Goal: Task Accomplishment & Management: Complete application form

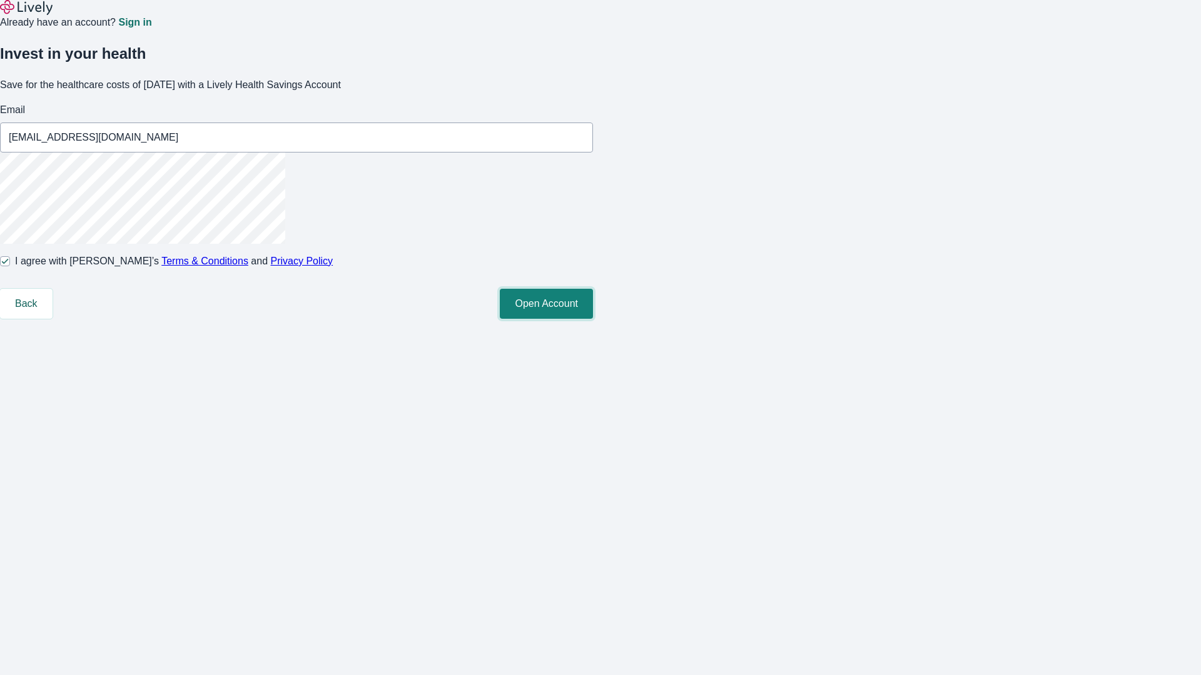
click at [593, 319] on button "Open Account" at bounding box center [546, 304] width 93 height 30
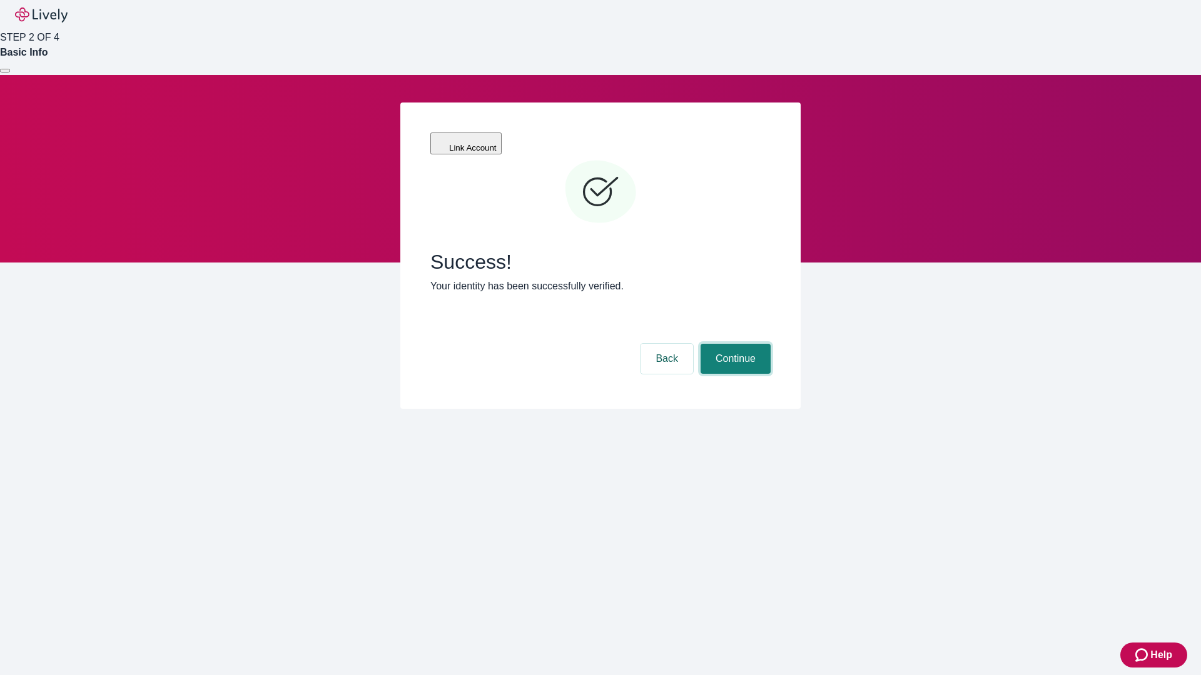
click at [734, 344] on button "Continue" at bounding box center [735, 359] width 70 height 30
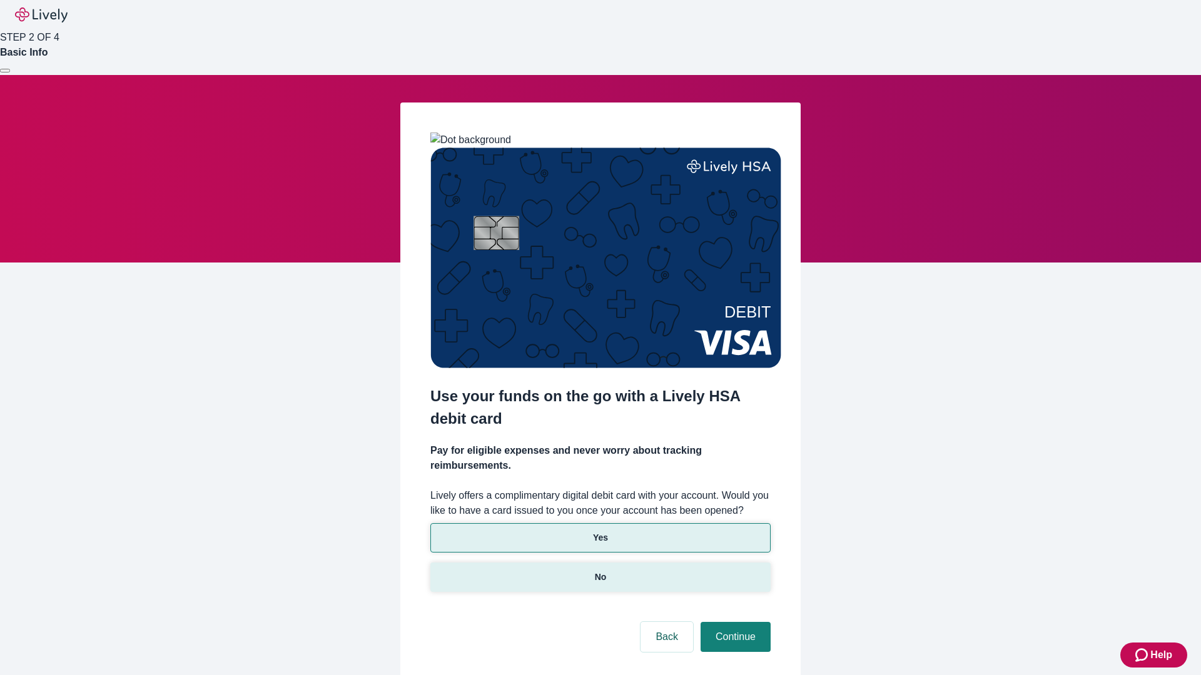
click at [600, 571] on p "No" at bounding box center [601, 577] width 12 height 13
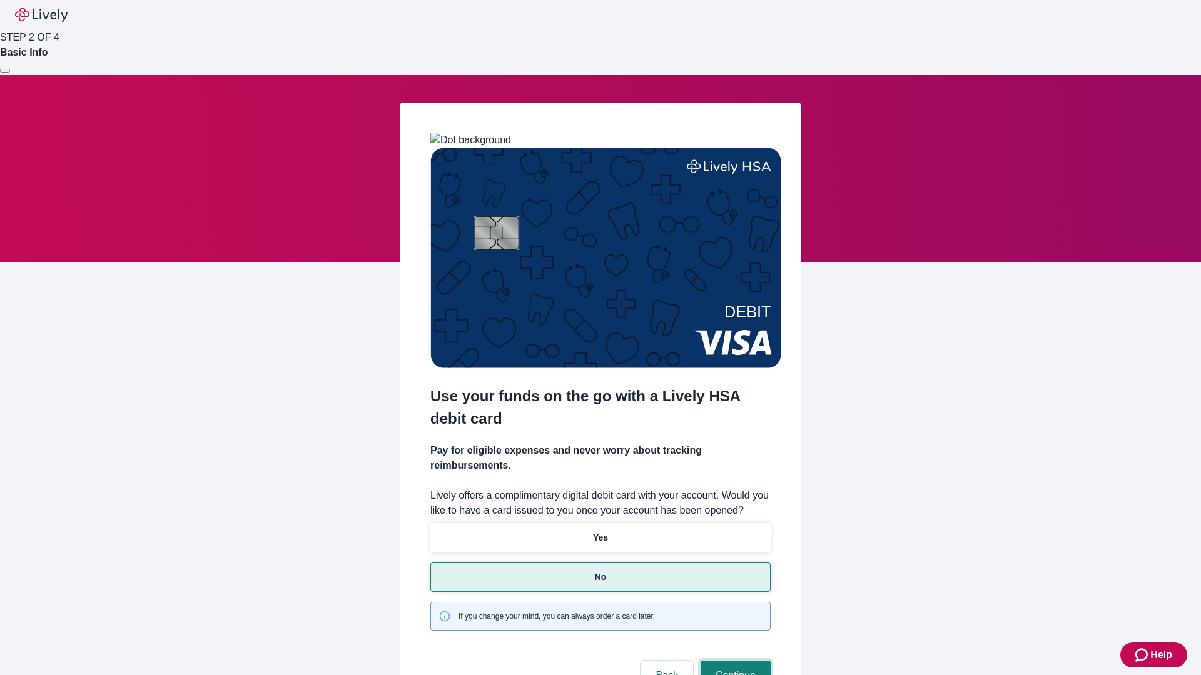
click at [734, 661] on button "Continue" at bounding box center [735, 676] width 70 height 30
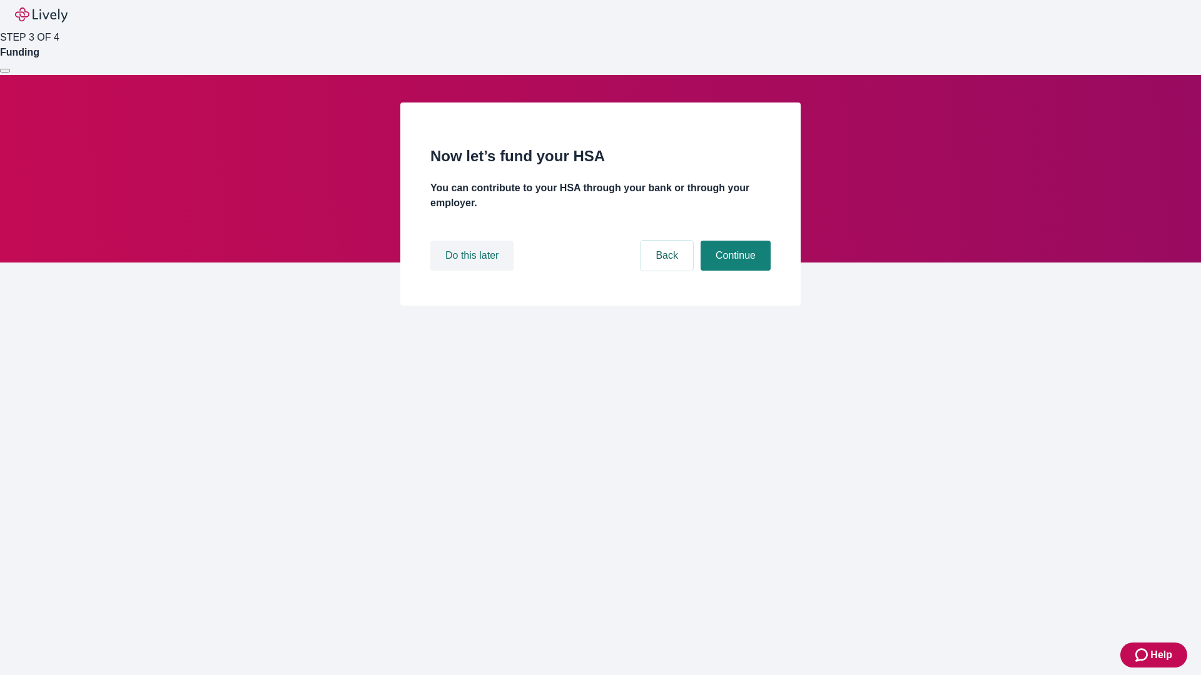
click at [473, 271] on button "Do this later" at bounding box center [471, 256] width 83 height 30
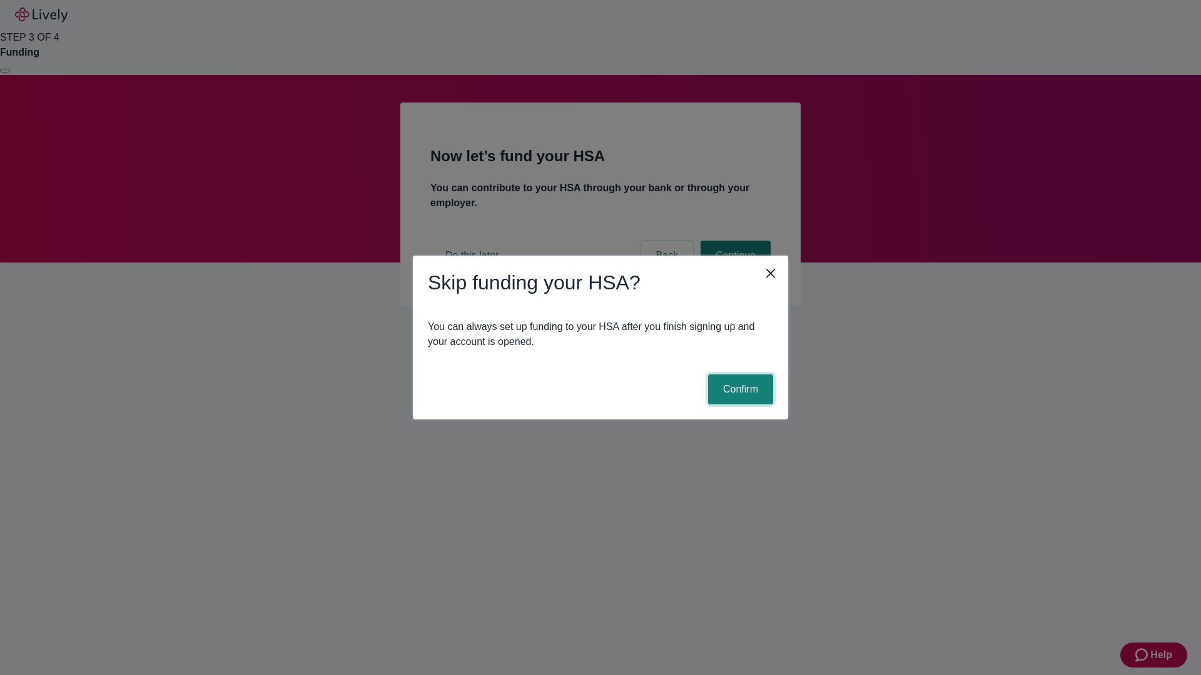
click at [739, 390] on button "Confirm" at bounding box center [740, 390] width 65 height 30
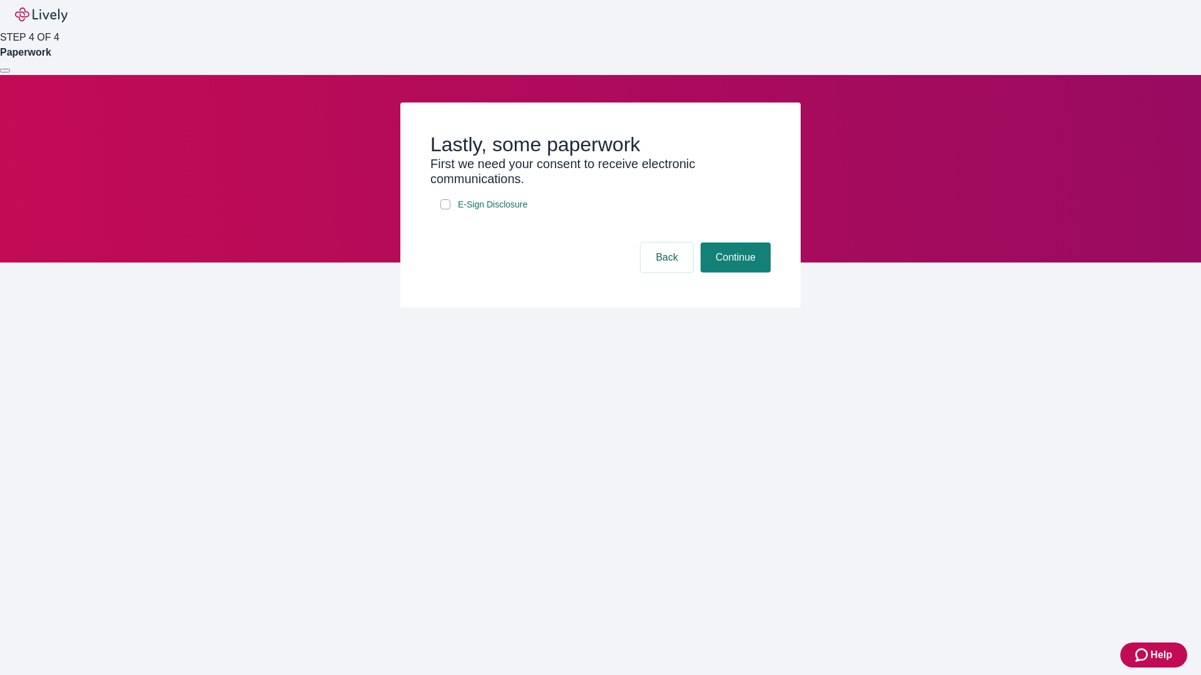
click at [445, 209] on input "E-Sign Disclosure" at bounding box center [445, 204] width 10 height 10
checkbox input "true"
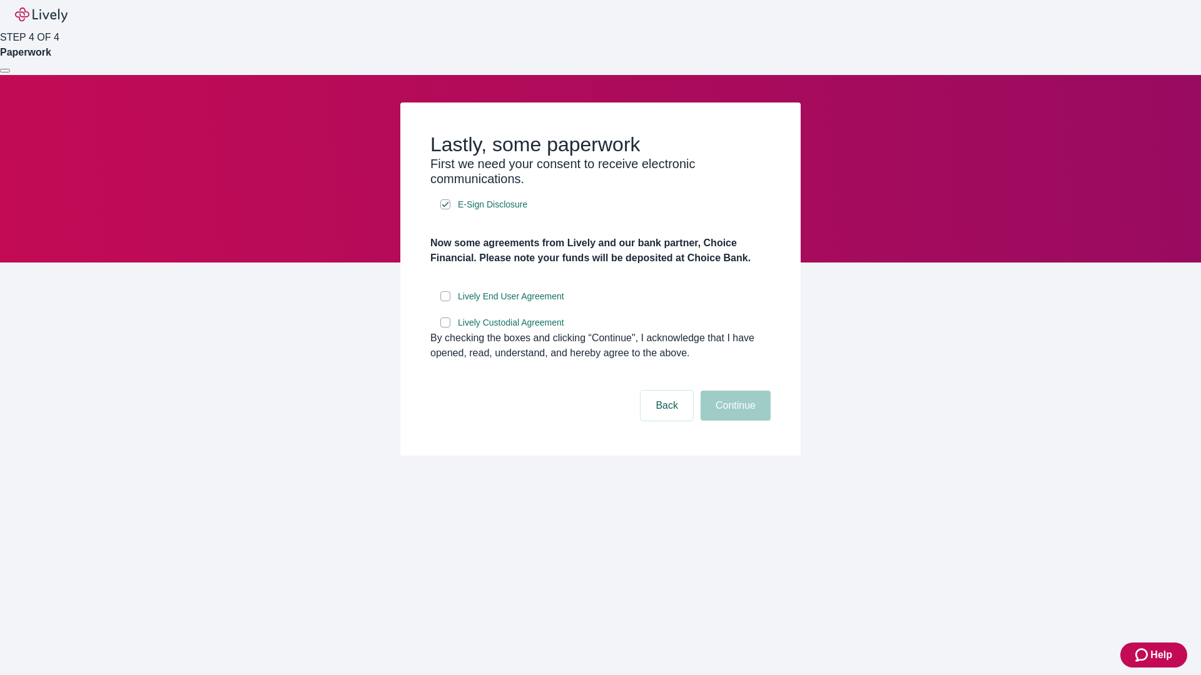
click at [445, 301] on input "Lively End User Agreement" at bounding box center [445, 296] width 10 height 10
checkbox input "true"
click at [445, 328] on input "Lively Custodial Agreement" at bounding box center [445, 323] width 10 height 10
checkbox input "true"
click at [734, 421] on button "Continue" at bounding box center [735, 406] width 70 height 30
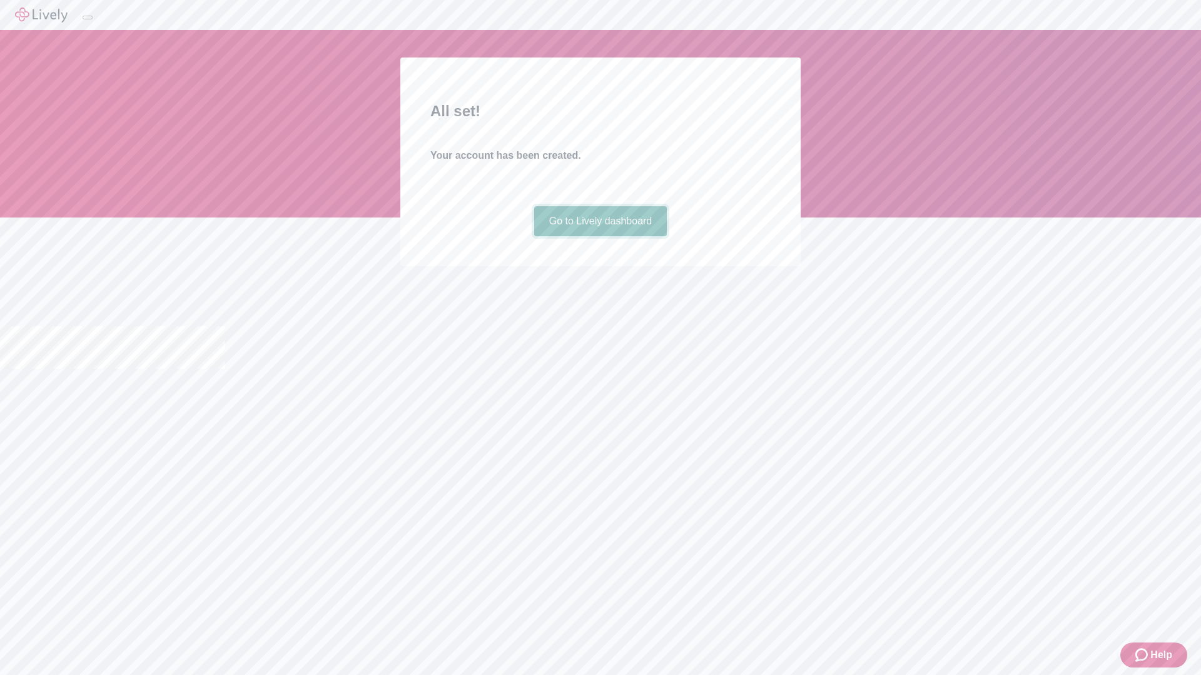
click at [600, 236] on link "Go to Lively dashboard" at bounding box center [600, 221] width 133 height 30
